Goal: Information Seeking & Learning: Find specific page/section

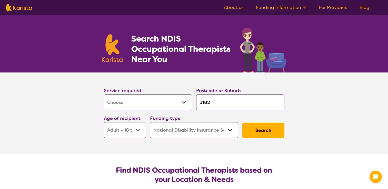
select select "[MEDICAL_DATA]"
select select "AD"
select select "NDIS"
select select "[MEDICAL_DATA]"
select select "AD"
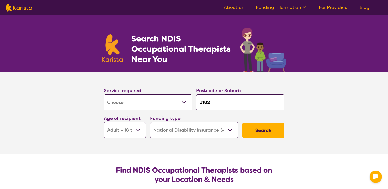
select select "NDIS"
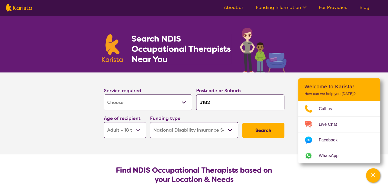
click at [261, 133] on button "Search" at bounding box center [263, 130] width 42 height 15
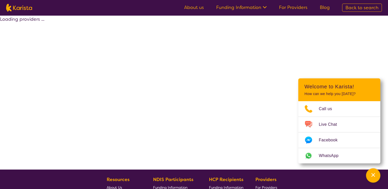
select select "by_score"
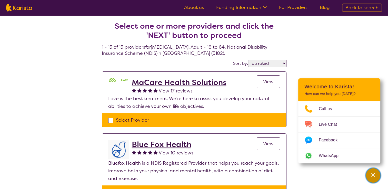
click at [370, 175] on div "Channel Menu" at bounding box center [373, 175] width 10 height 11
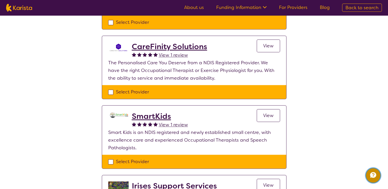
scroll to position [526, 0]
